Goal: Task Accomplishment & Management: Manage account settings

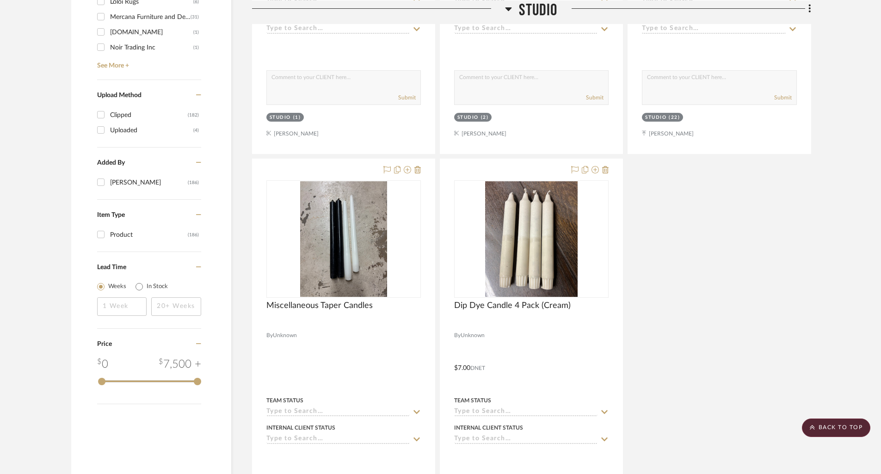
scroll to position [921, 0]
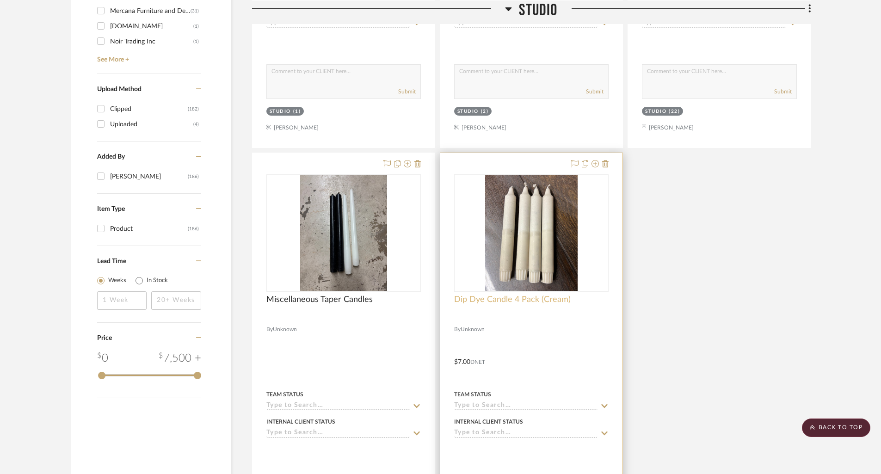
click at [523, 297] on span "Dip Dye Candle 4 Pack (Cream)" at bounding box center [512, 300] width 117 height 10
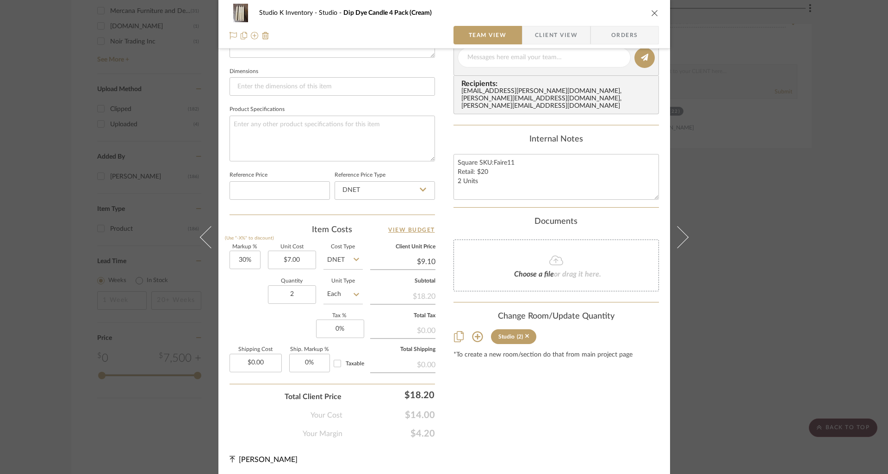
scroll to position [384, 0]
drag, startPoint x: 294, startPoint y: 291, endPoint x: 278, endPoint y: 292, distance: 15.8
click at [278, 292] on input "2" at bounding box center [292, 293] width 48 height 19
drag, startPoint x: 298, startPoint y: 295, endPoint x: 273, endPoint y: 295, distance: 25.0
click at [273, 295] on input "2" at bounding box center [292, 293] width 48 height 19
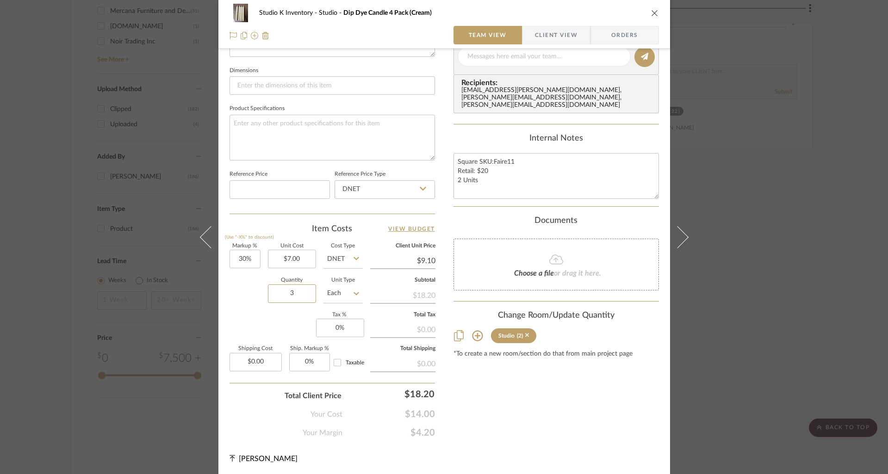
type input "3"
click at [643, 384] on div "Content here copies to Client View - confirm visibility there. Show in Client D…" at bounding box center [555, 59] width 205 height 760
click at [651, 12] on icon "close" at bounding box center [654, 12] width 7 height 7
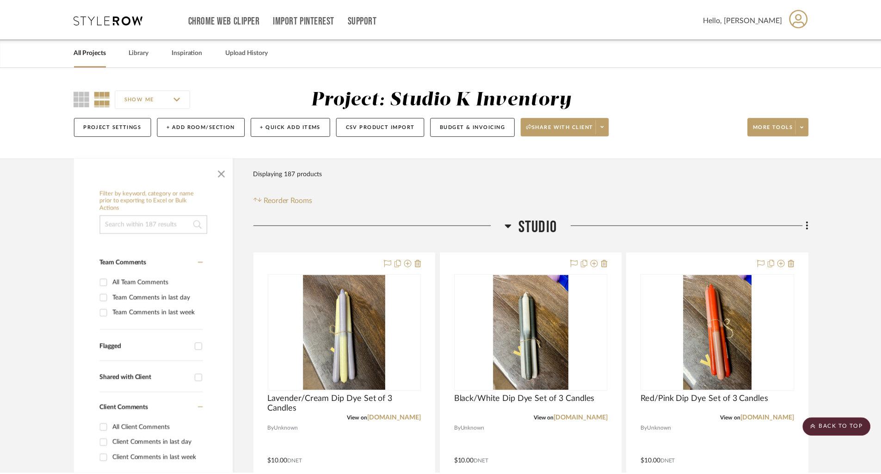
scroll to position [921, 0]
